Goal: Submit feedback/report problem

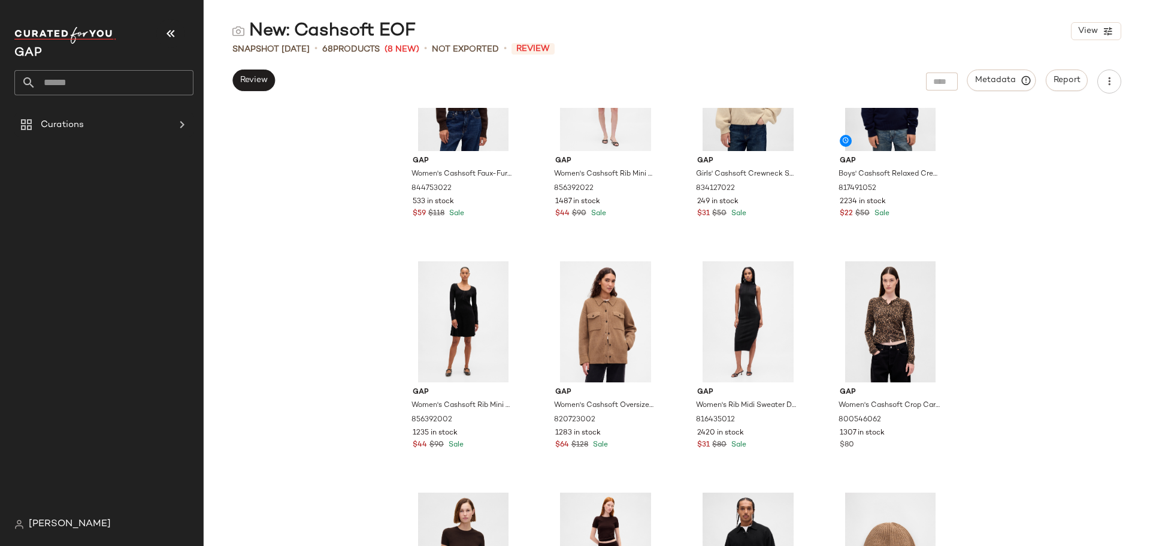
scroll to position [788, 0]
click at [232, 80] on button "Review" at bounding box center [253, 80] width 43 height 22
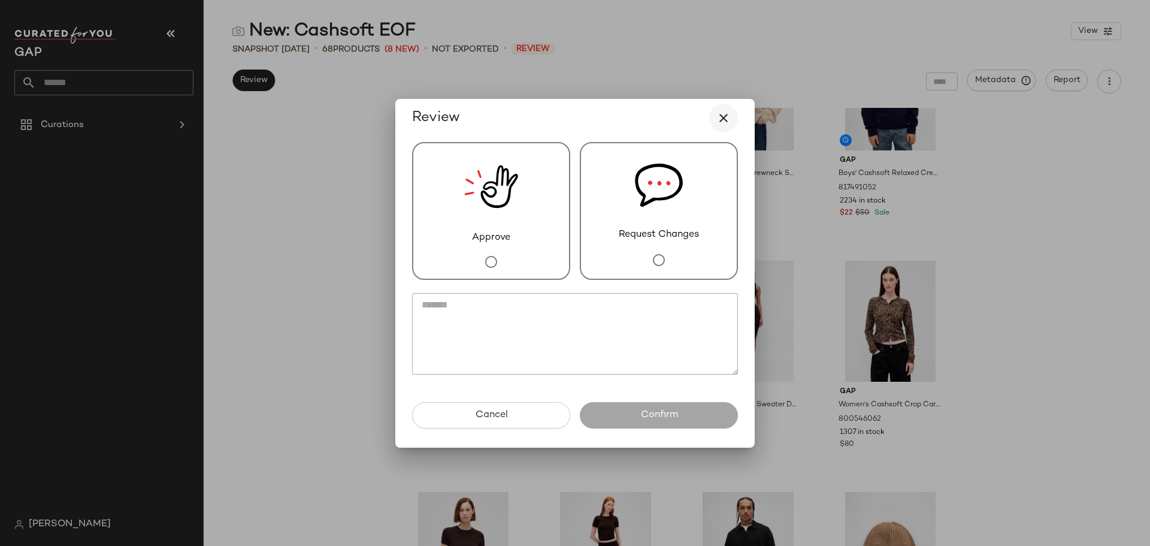
click at [726, 116] on icon "button" at bounding box center [723, 118] width 14 height 14
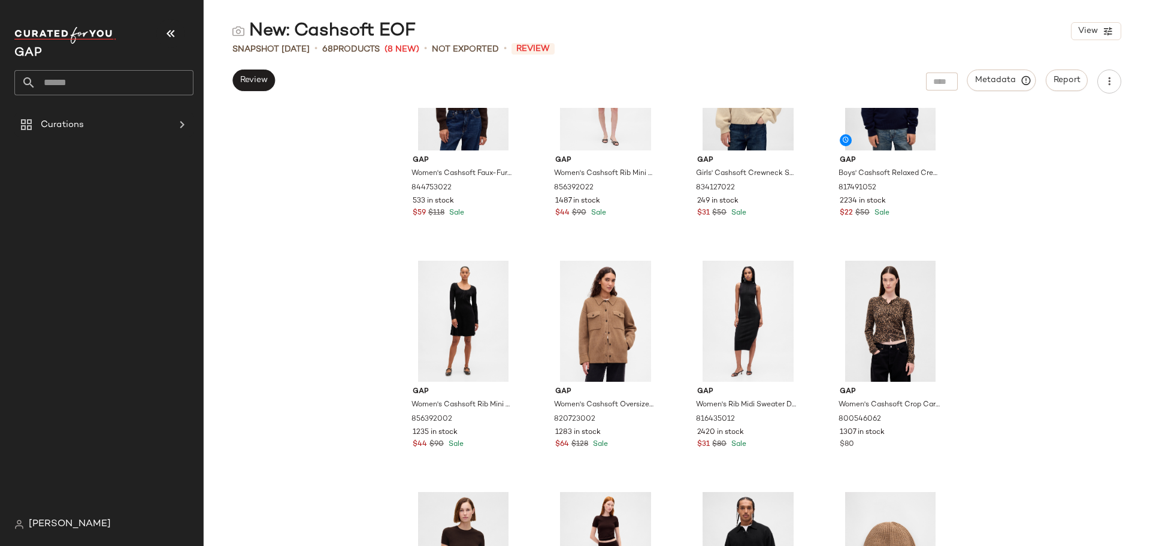
click at [253, 65] on div "New: Cashsoft EOF View Snapshot [DATE] • 68 Products (8 New) • Not Exported • R…" at bounding box center [677, 282] width 946 height 526
click at [256, 73] on button "Review" at bounding box center [253, 80] width 43 height 22
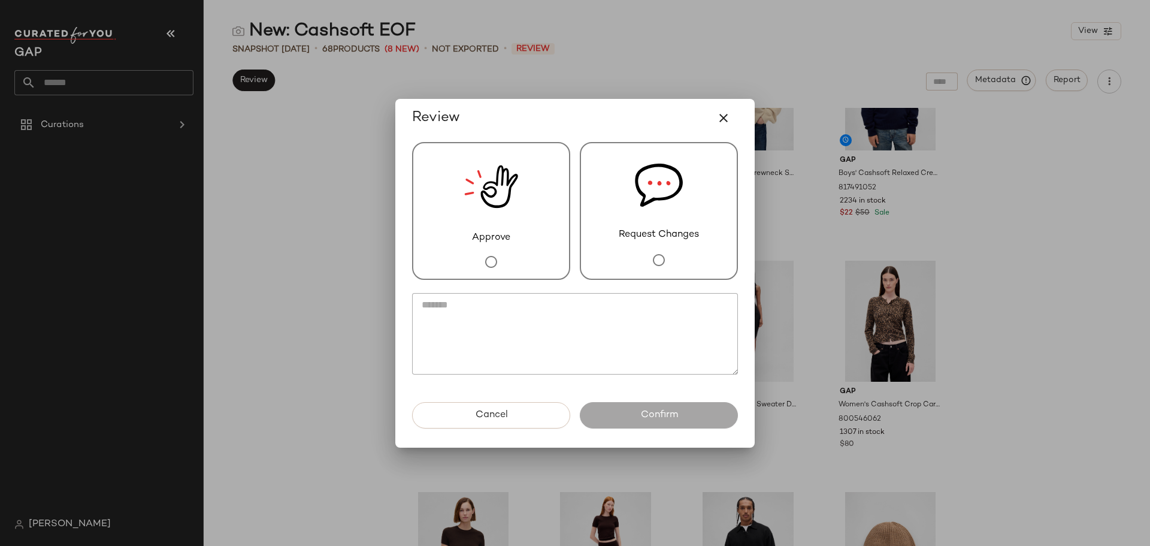
click at [639, 243] on div "Request Changes" at bounding box center [659, 211] width 158 height 138
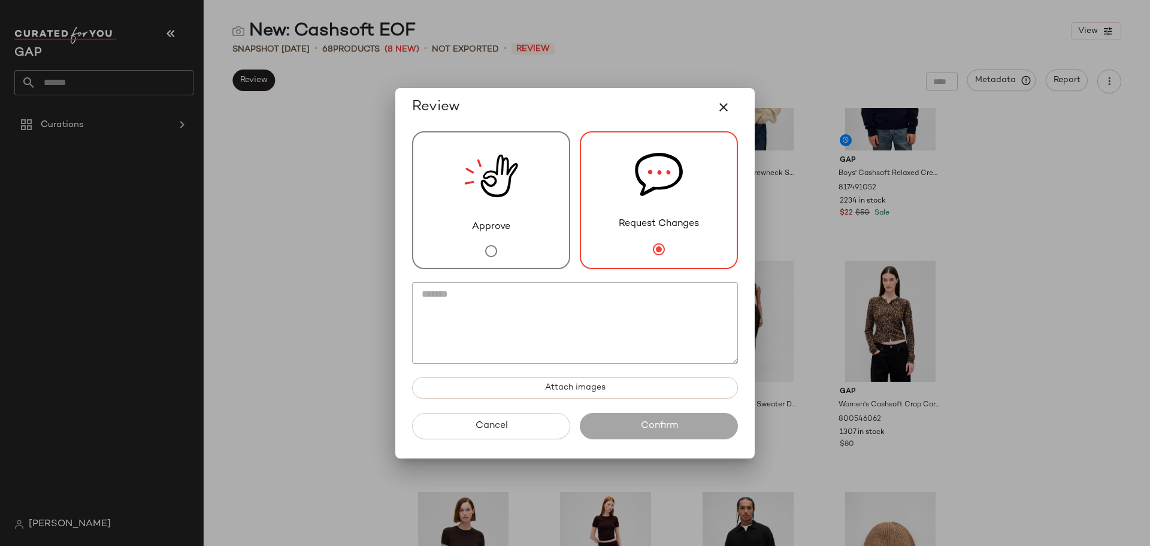
click at [600, 329] on textarea at bounding box center [575, 322] width 326 height 81
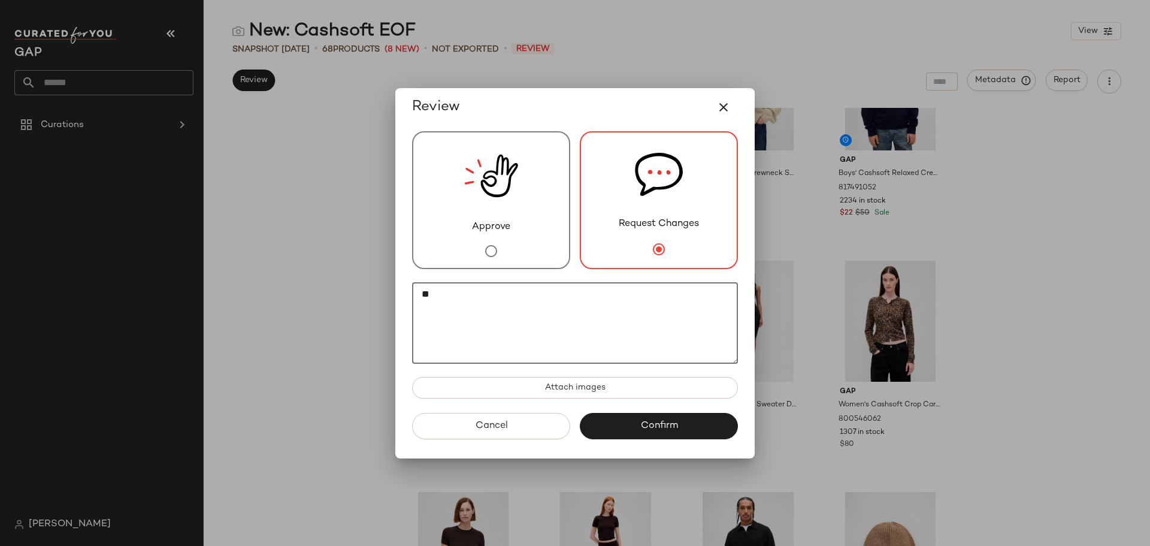
type textarea "*"
paste textarea "**********"
type textarea "**********"
click at [662, 426] on span "Confirm" at bounding box center [659, 425] width 38 height 11
